Goal: Find contact information: Find contact information

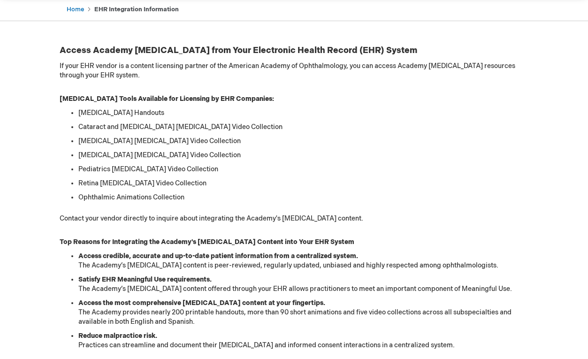
scroll to position [41, 0]
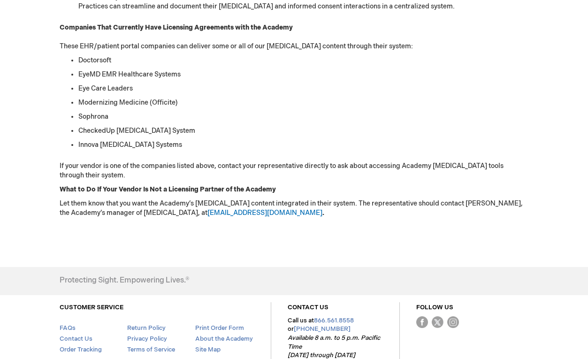
scroll to position [448, 0]
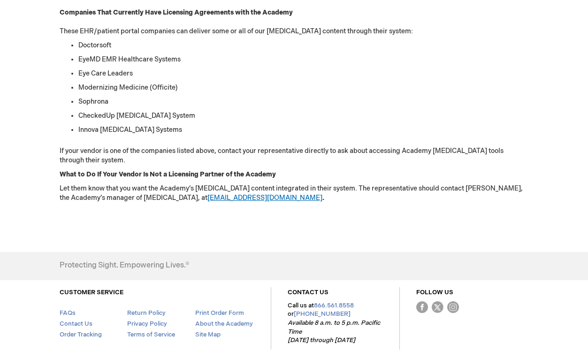
click at [237, 197] on link "dturbert@aao.org" at bounding box center [264, 198] width 115 height 8
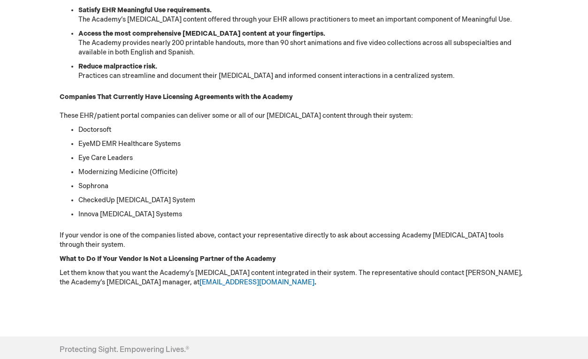
scroll to position [490, 0]
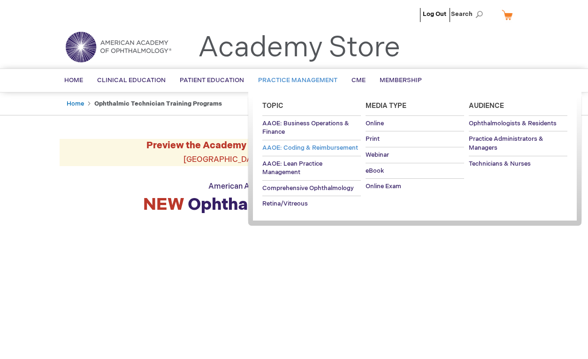
click at [327, 148] on span "AAOE: Coding & Reimbursement" at bounding box center [310, 148] width 96 height 8
